Goal: Task Accomplishment & Management: Manage account settings

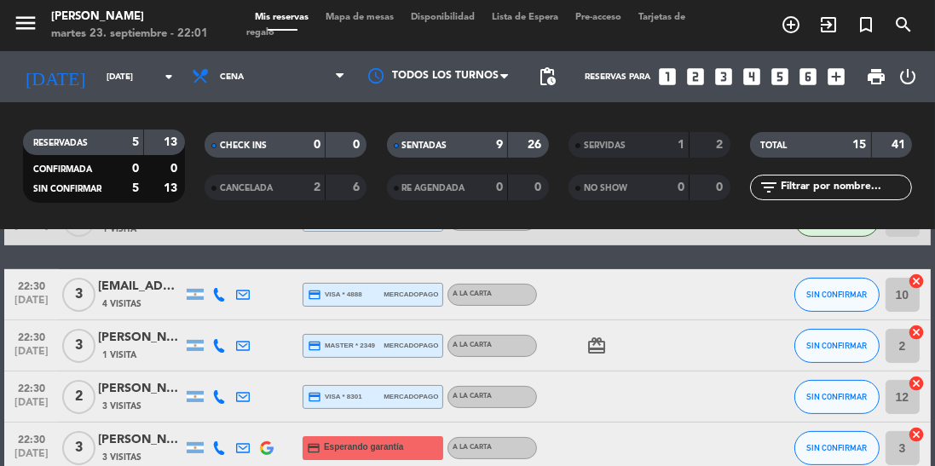
scroll to position [585, 0]
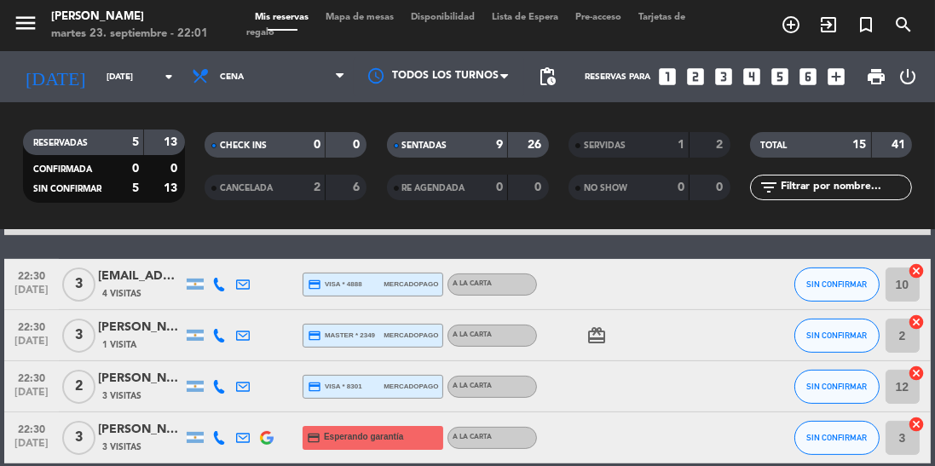
click at [35, 367] on span "22:30" at bounding box center [31, 377] width 43 height 20
click at [112, 408] on div "No hay notas para este servicio. Haz clic para agregar una 21:00 sep. 23 2 Alma…" at bounding box center [467, 348] width 935 height 236
